Goal: Information Seeking & Learning: Learn about a topic

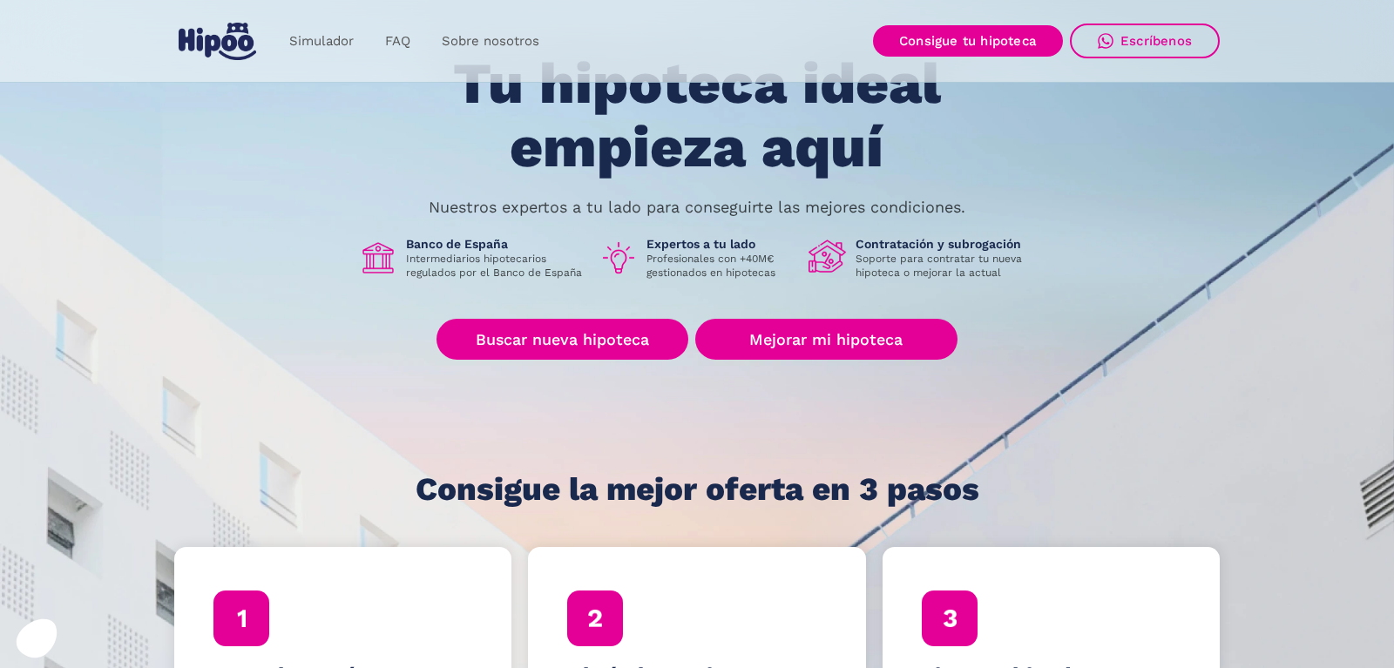
scroll to position [267, 0]
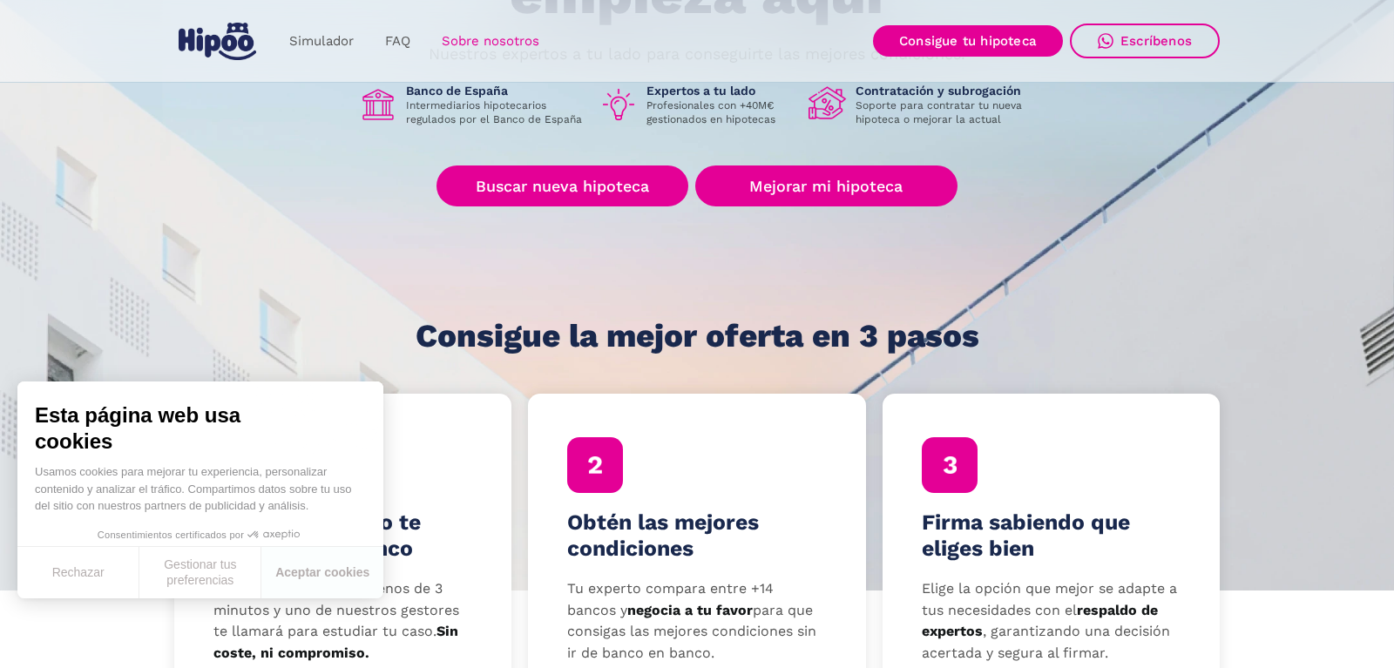
click at [510, 48] on link "Sobre nosotros" at bounding box center [490, 41] width 129 height 34
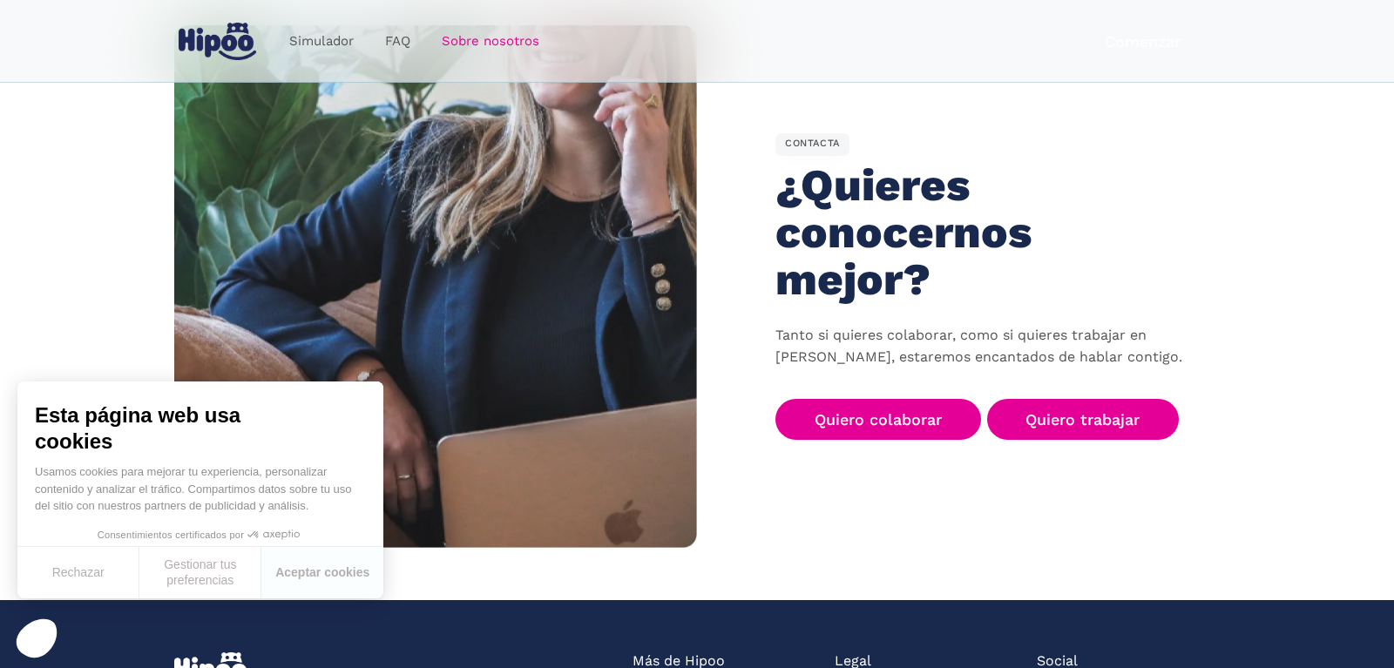
scroll to position [2848, 0]
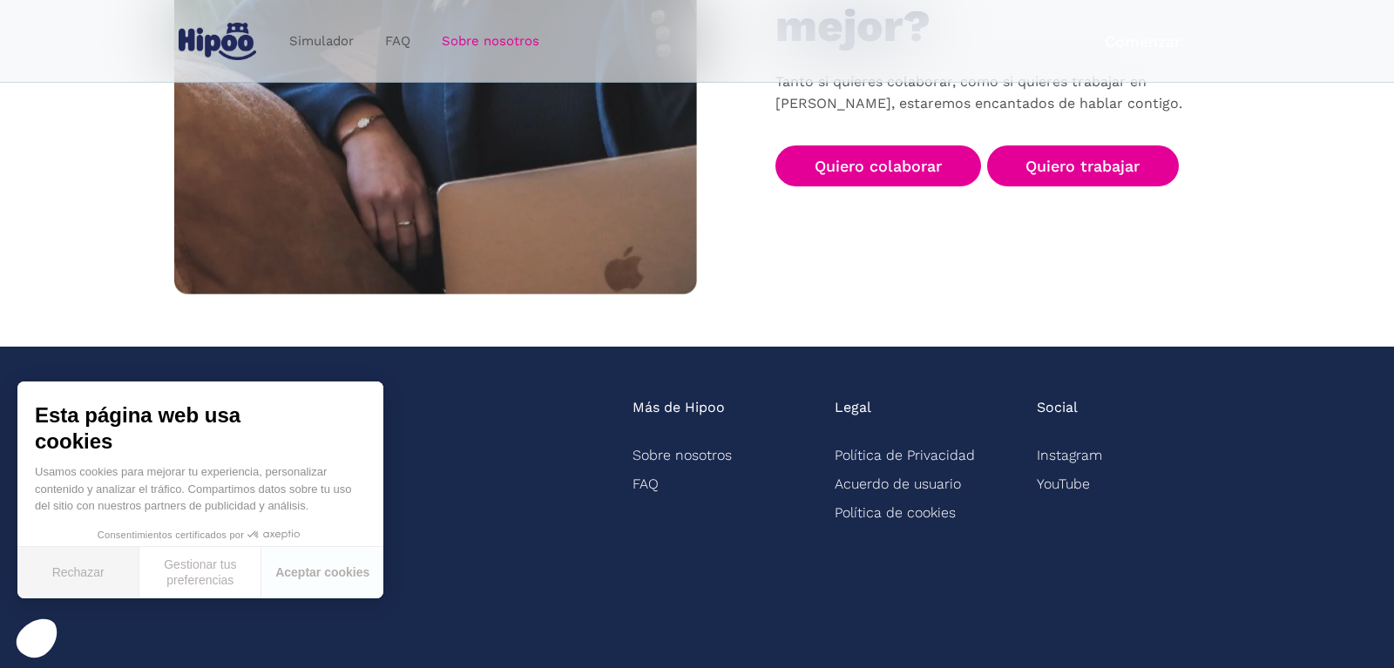
click at [81, 582] on button "Rechazar" at bounding box center [78, 572] width 122 height 51
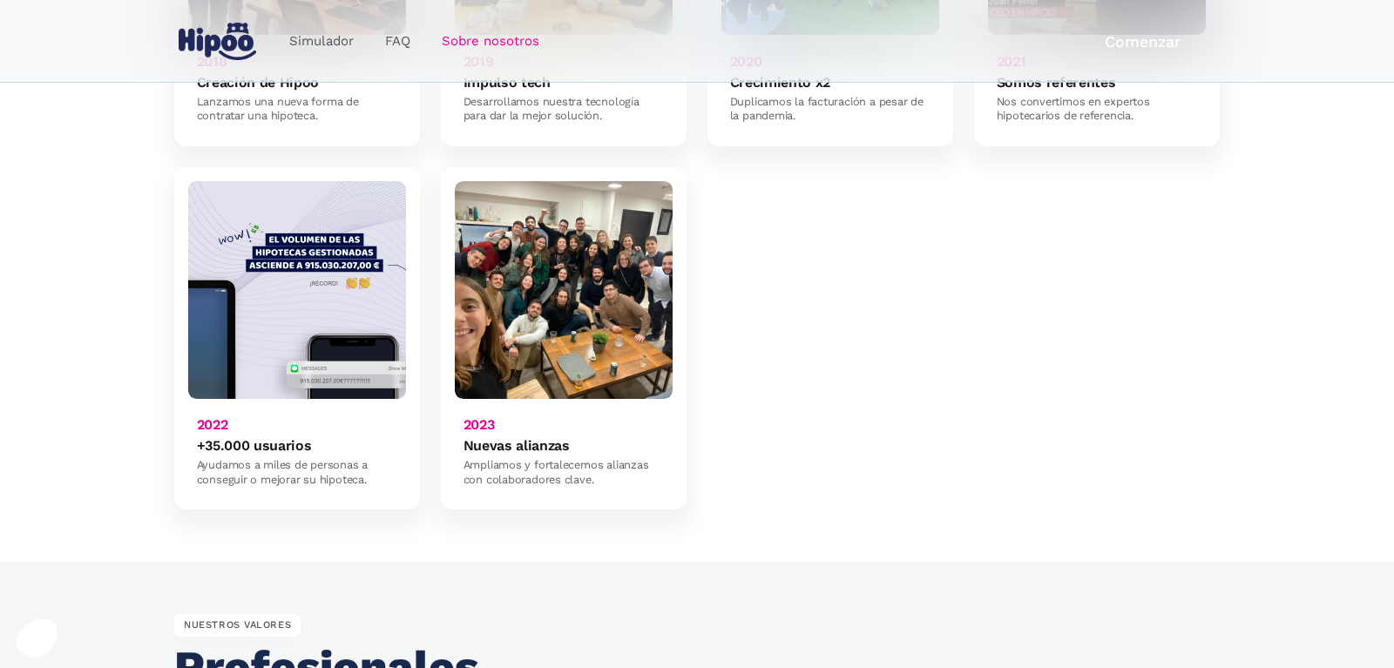
scroll to position [1426, 0]
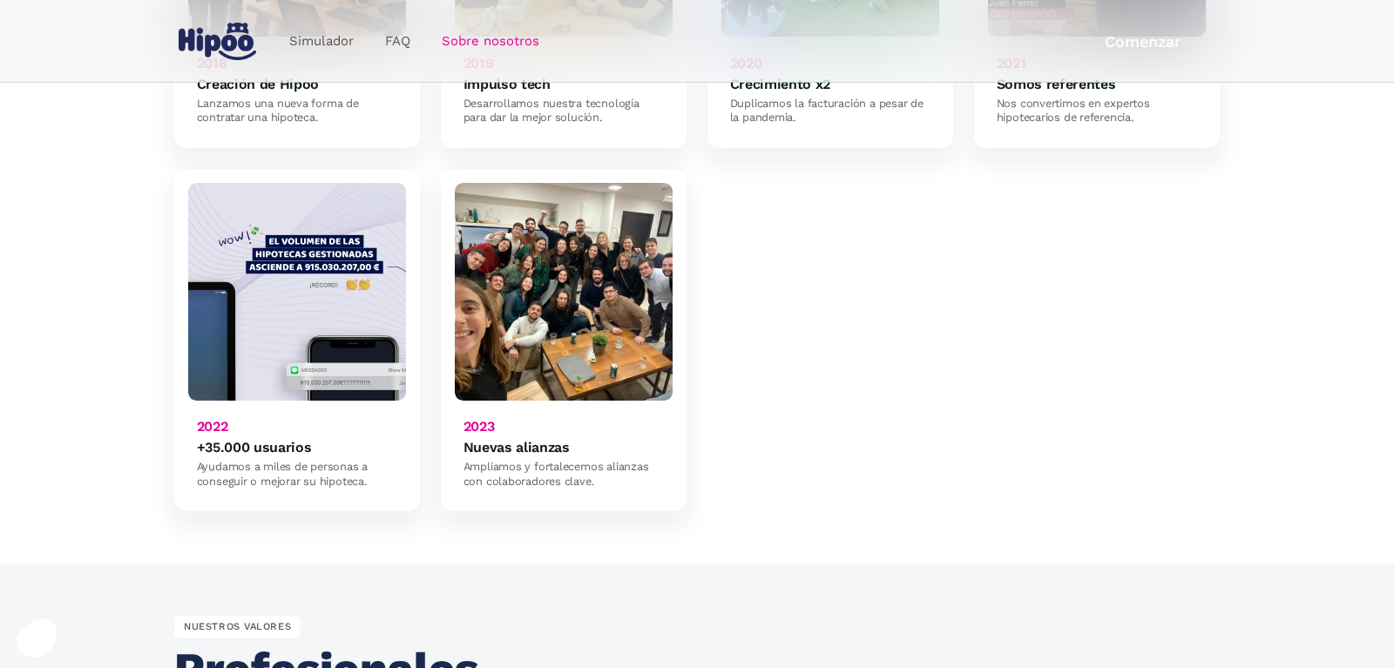
click at [572, 322] on img at bounding box center [564, 292] width 218 height 218
click at [545, 460] on div "Ampliamos y fortalecemos alianzas con colaboradores clave." at bounding box center [564, 474] width 201 height 29
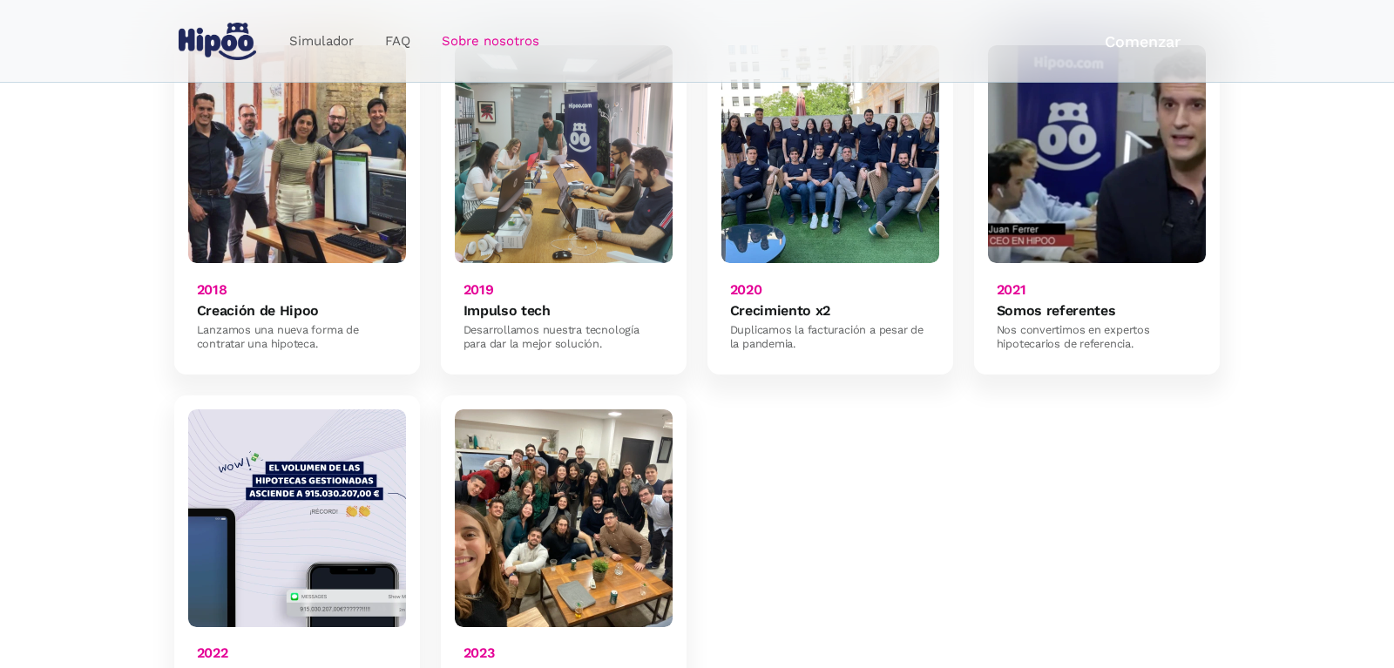
scroll to position [1071, 0]
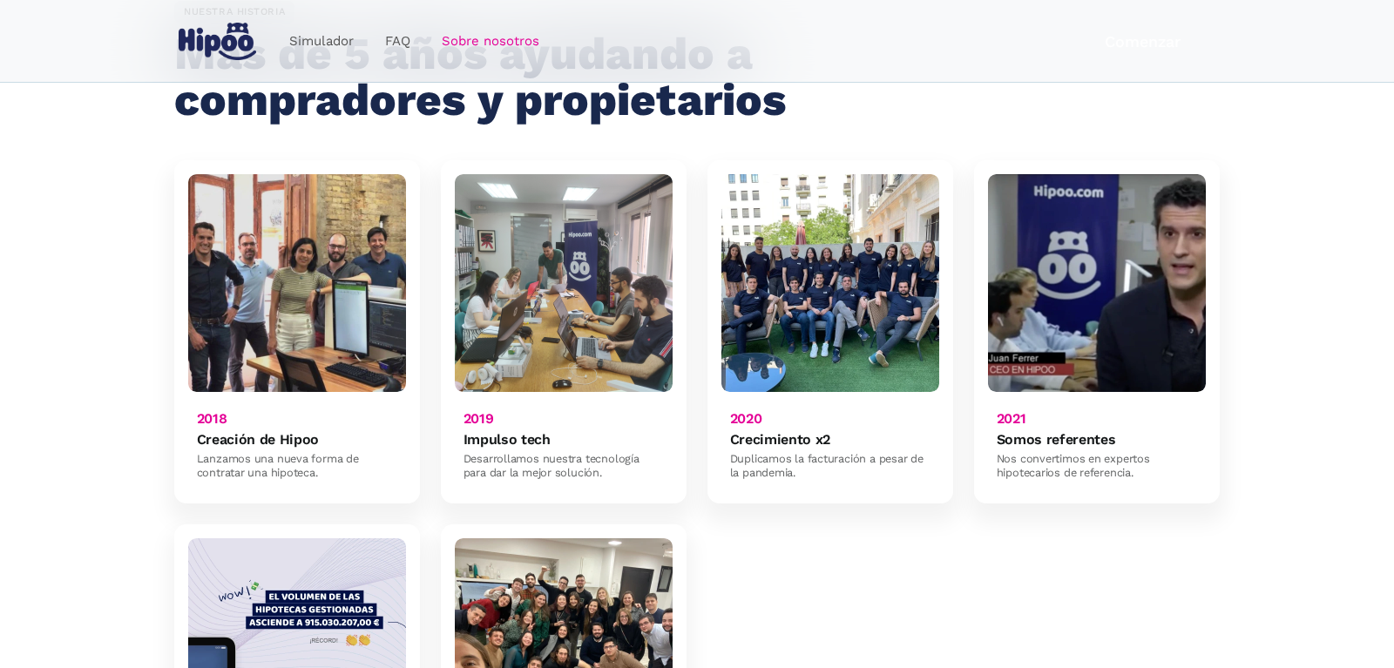
click at [281, 191] on img at bounding box center [297, 283] width 218 height 218
click at [835, 202] on img at bounding box center [830, 283] width 218 height 218
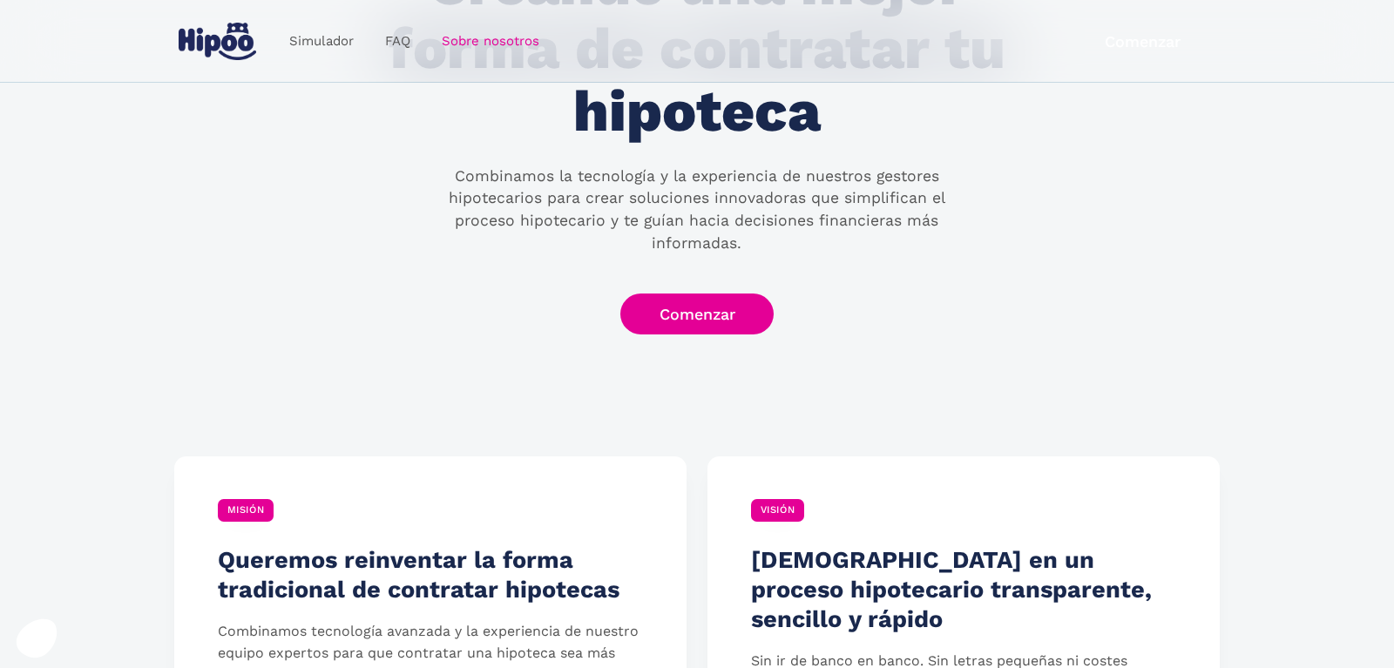
scroll to position [182, 0]
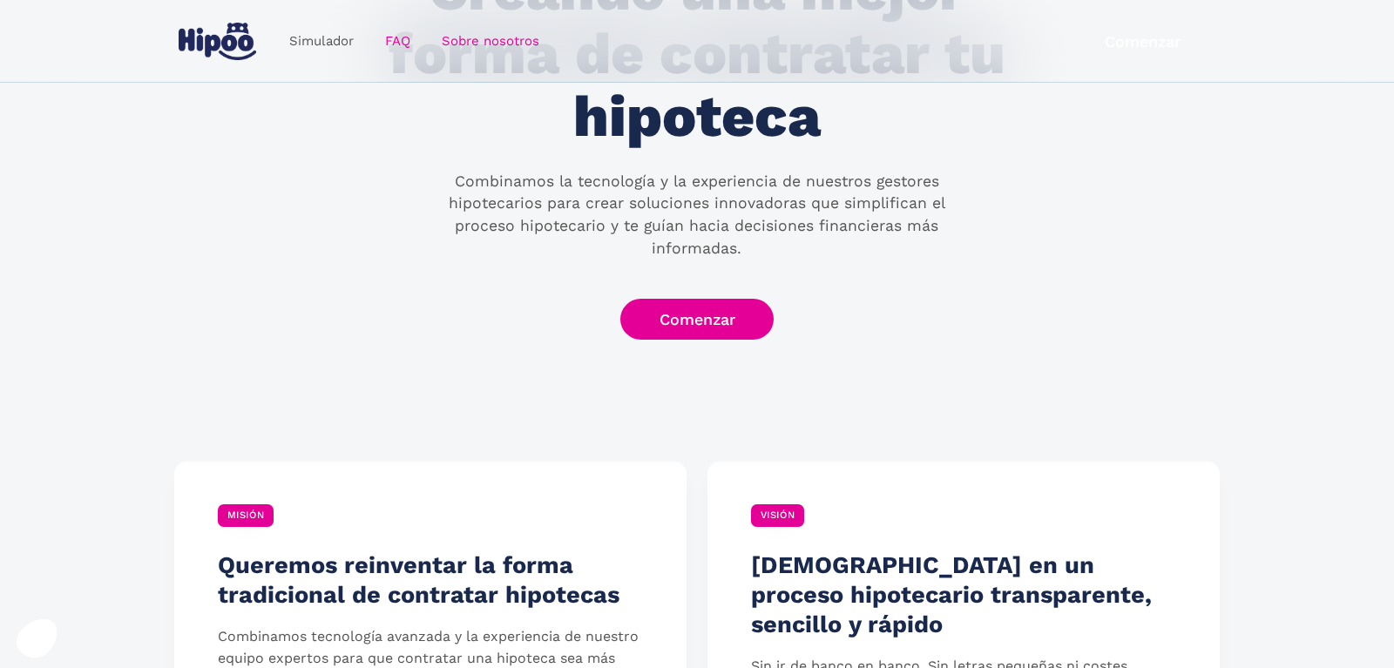
click at [396, 38] on link "FAQ" at bounding box center [397, 41] width 57 height 34
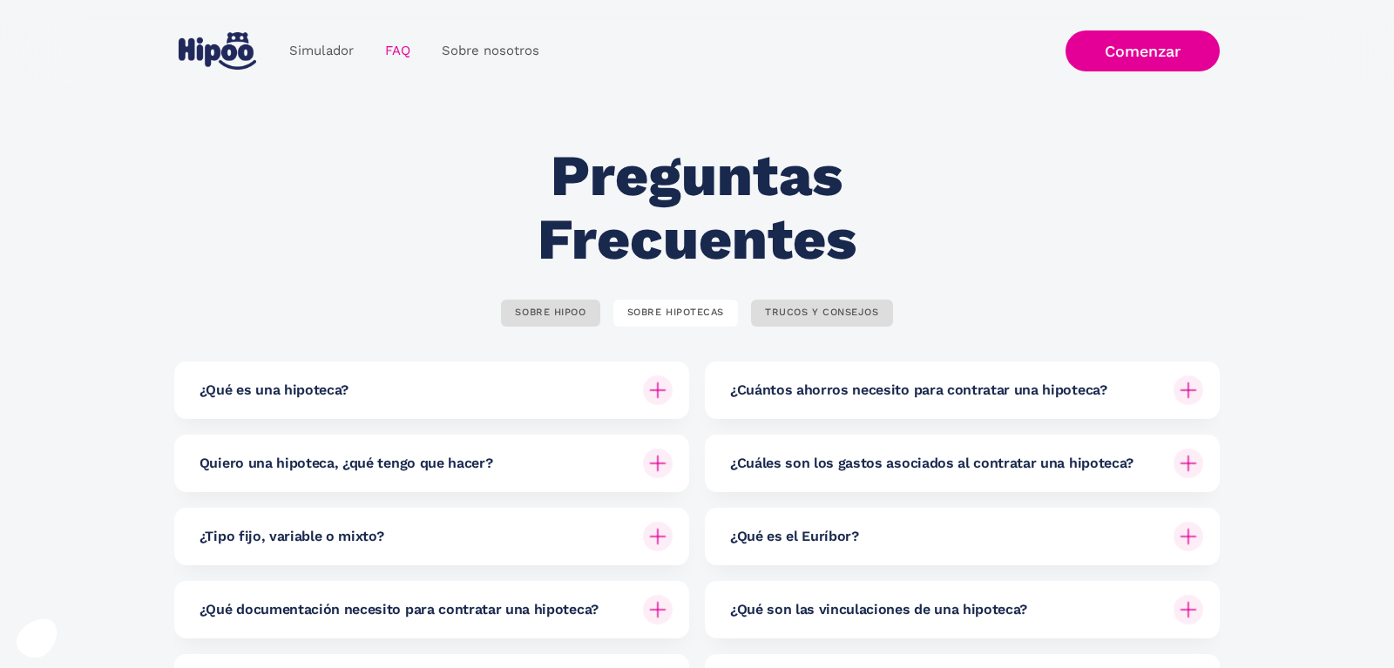
click at [1186, 391] on img at bounding box center [1189, 391] width 30 height 30
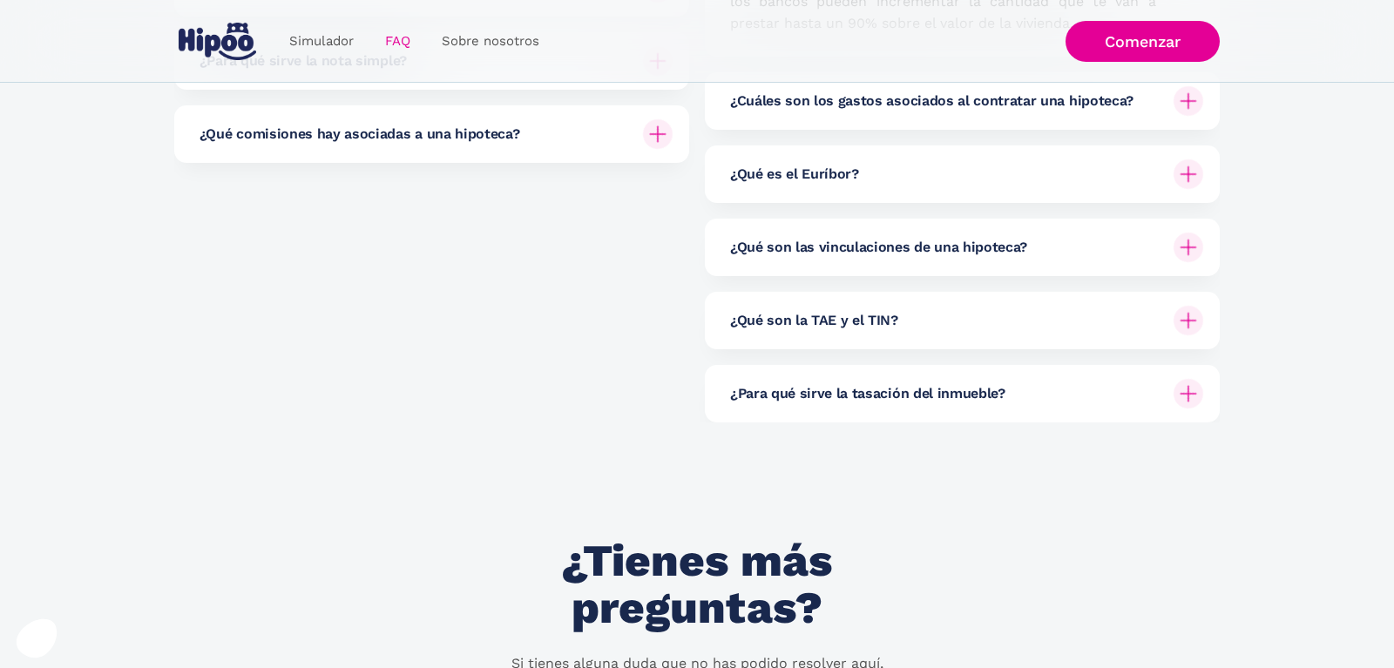
scroll to position [267, 0]
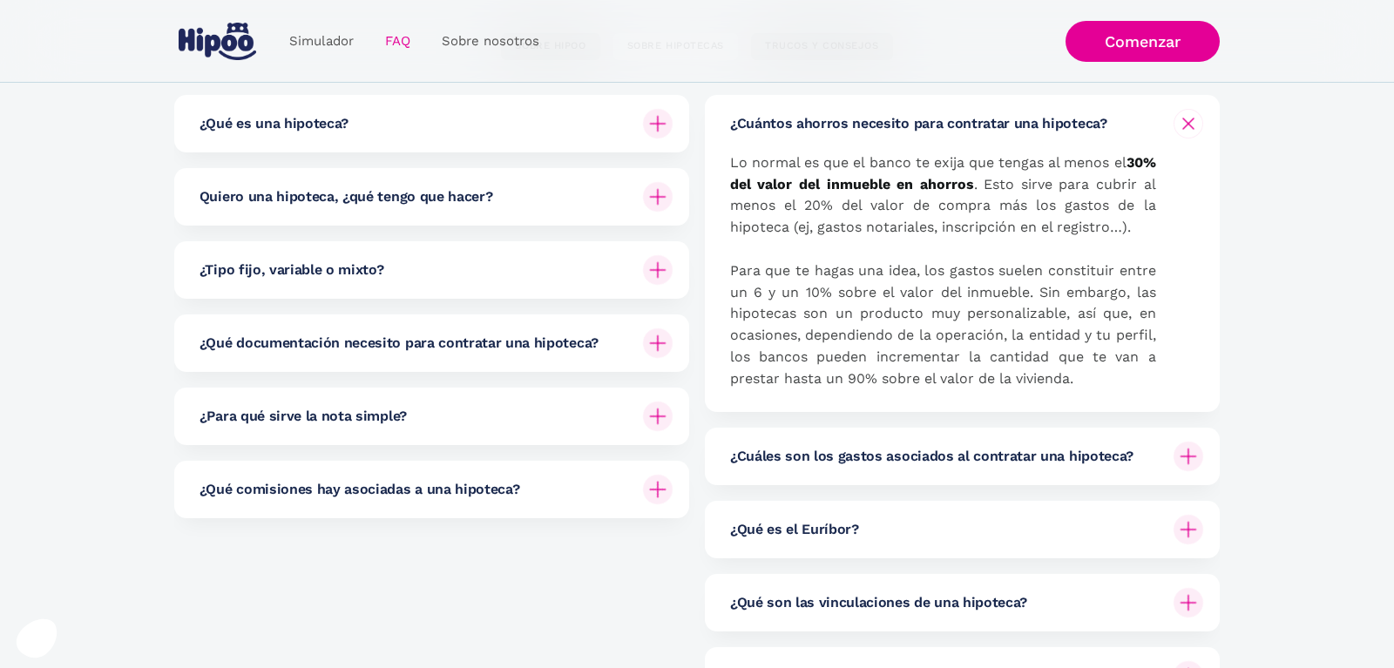
click at [659, 491] on img at bounding box center [658, 490] width 30 height 30
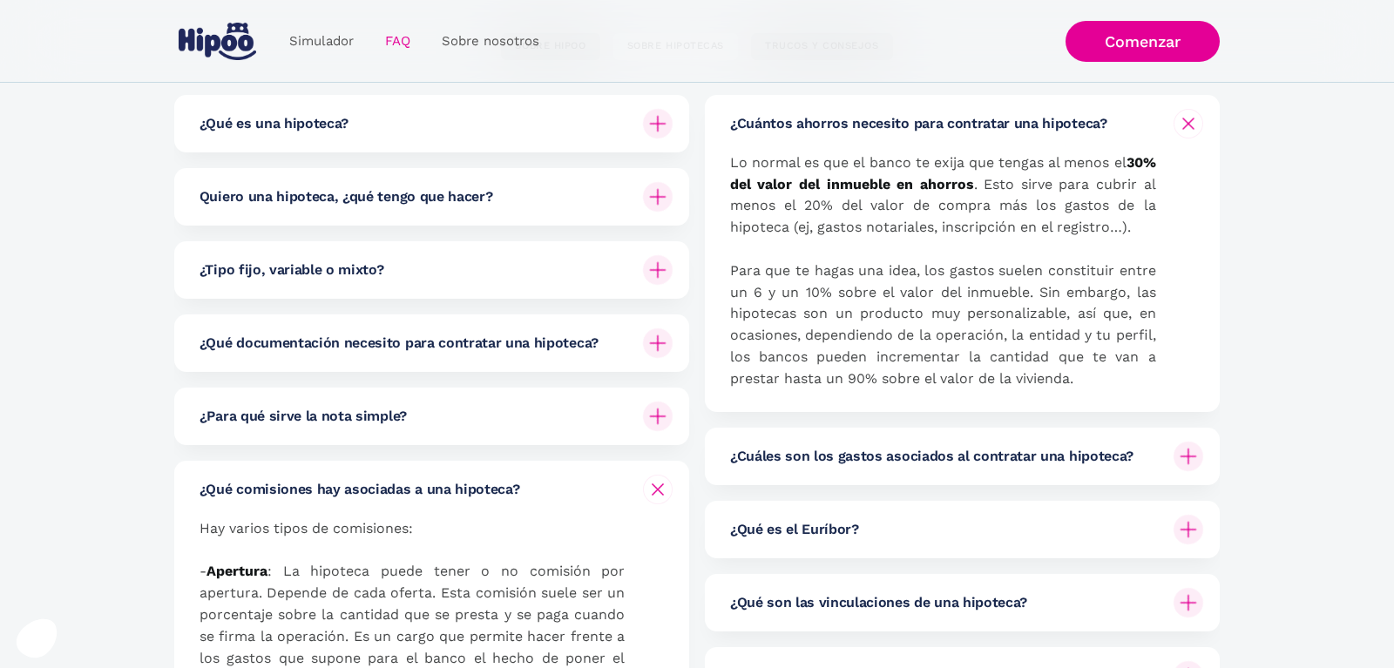
click at [653, 274] on img at bounding box center [658, 270] width 30 height 30
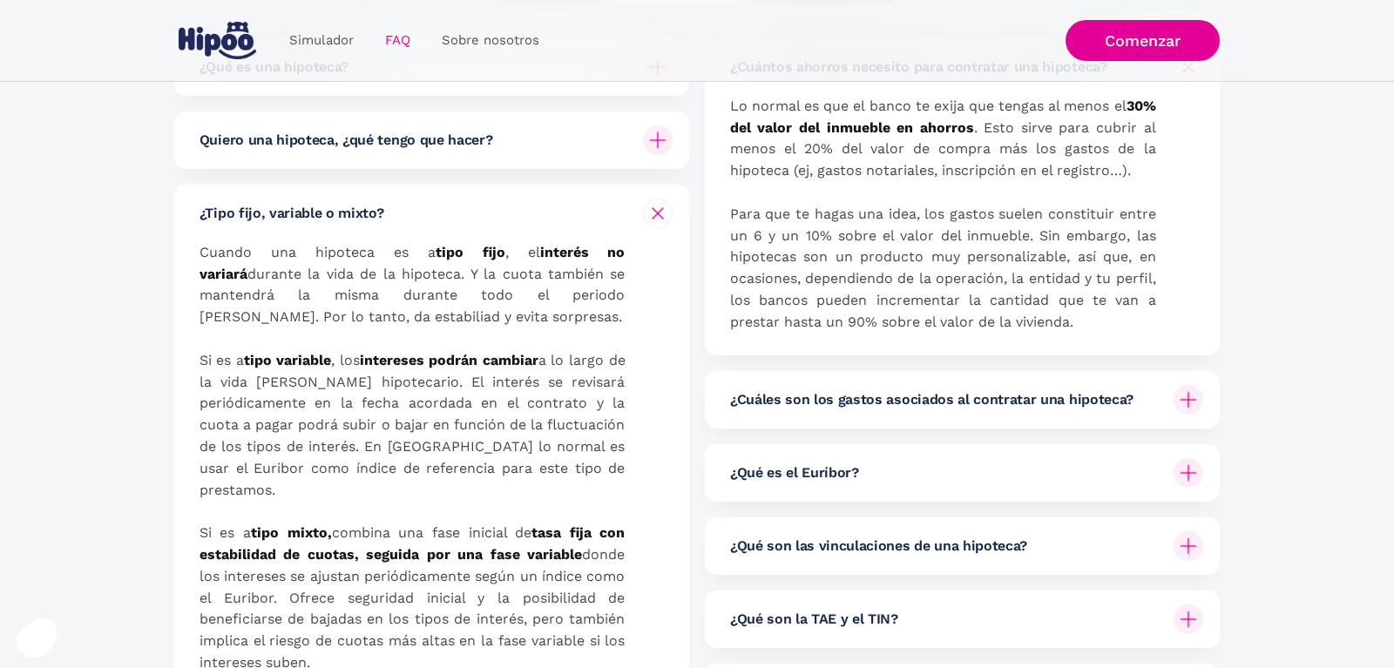
scroll to position [355, 0]
